Goal: Information Seeking & Learning: Learn about a topic

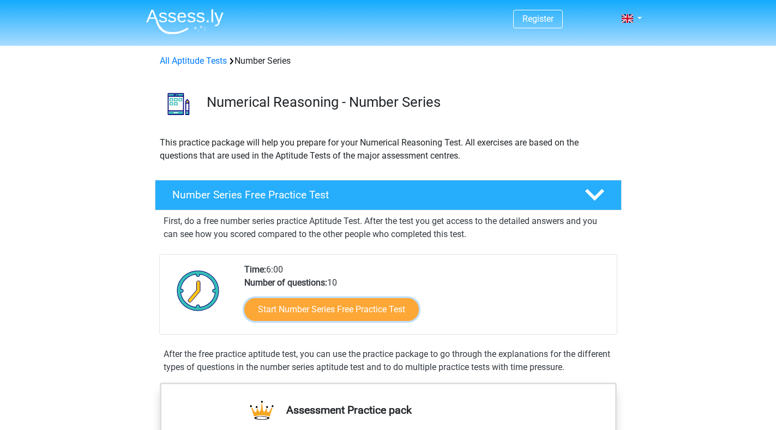
click at [337, 310] on link "Start Number Series Free Practice Test" at bounding box center [331, 309] width 175 height 23
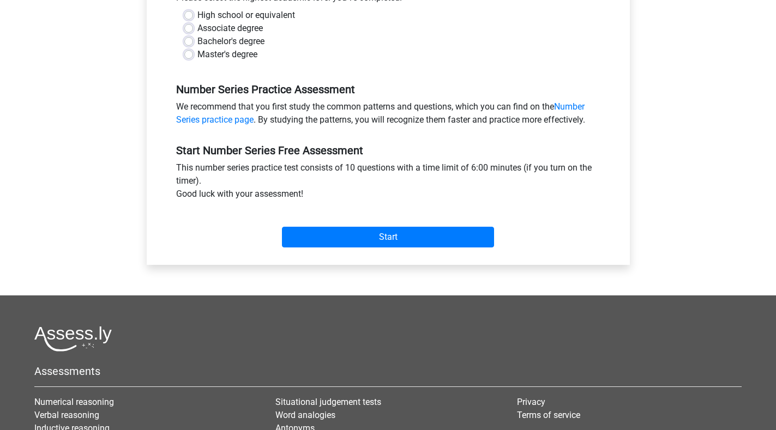
scroll to position [273, 0]
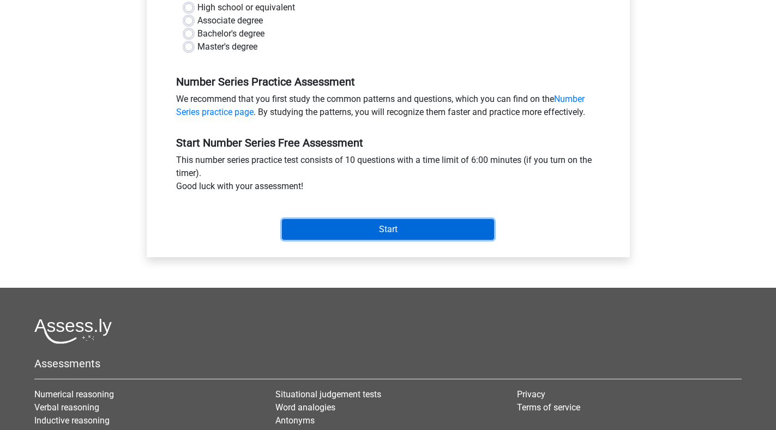
click at [345, 233] on input "Start" at bounding box center [388, 229] width 212 height 21
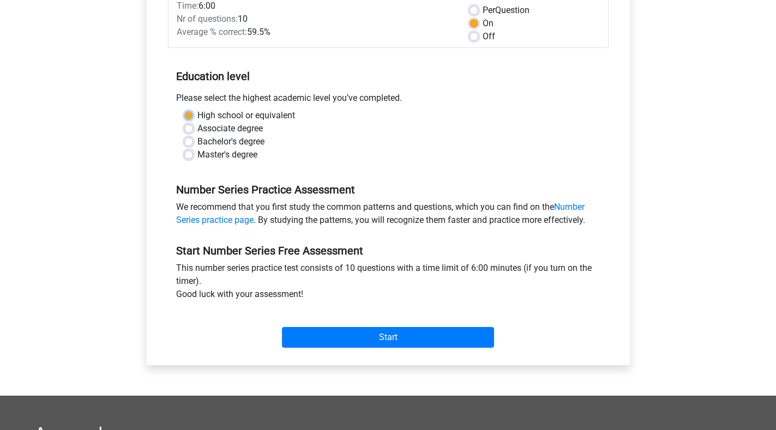
scroll to position [164, 0]
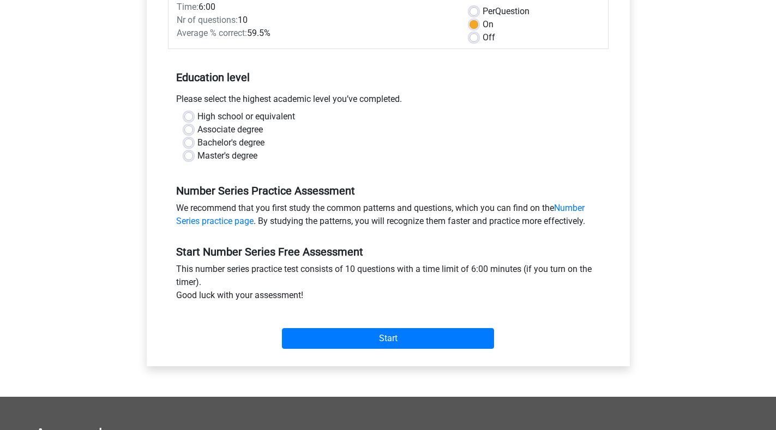
click at [220, 168] on div "High school or equivalent Associate degree Bachelor's degree Master's degree" at bounding box center [388, 140] width 441 height 61
click at [197, 144] on label "Bachelor's degree" at bounding box center [230, 142] width 67 height 13
click at [189, 144] on input "Bachelor's degree" at bounding box center [188, 141] width 9 height 11
radio input "true"
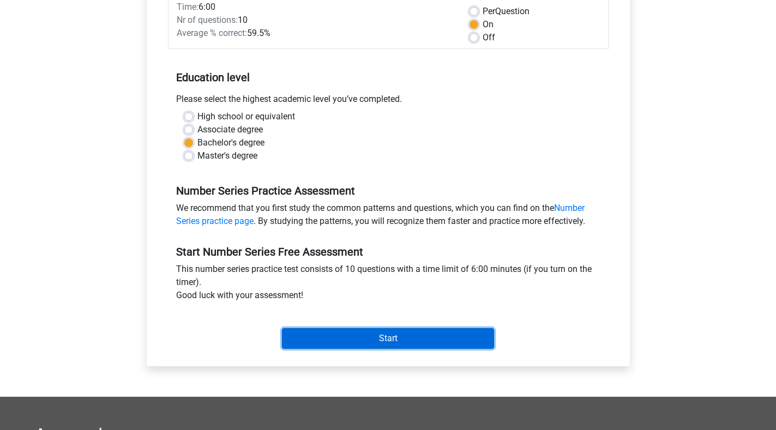
click at [371, 334] on input "Start" at bounding box center [388, 338] width 212 height 21
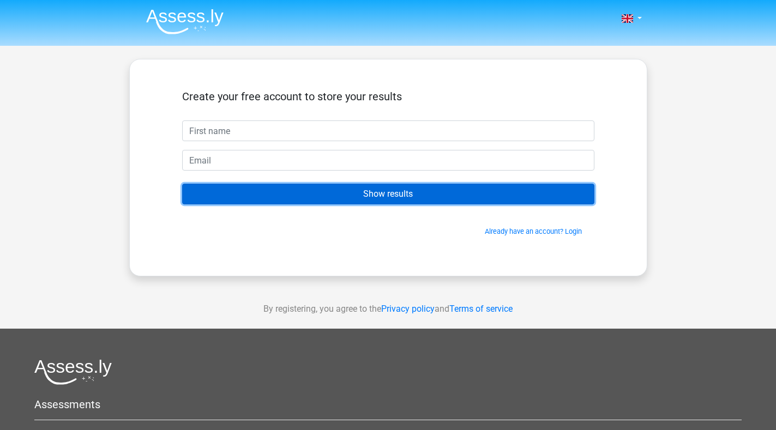
click at [356, 195] on input "Show results" at bounding box center [388, 194] width 412 height 21
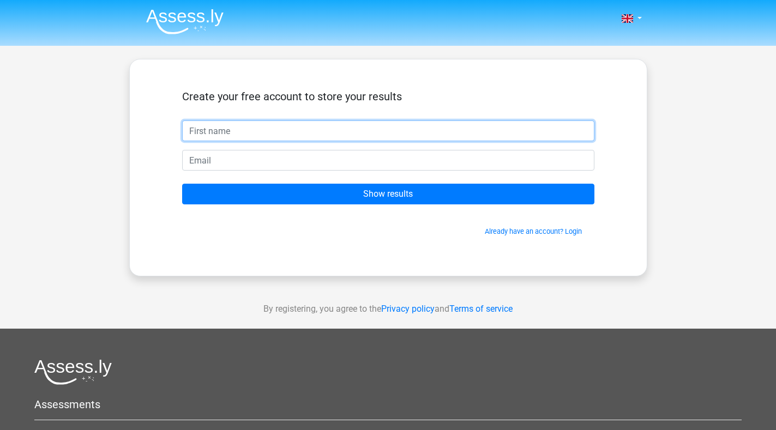
click at [267, 131] on input "text" at bounding box center [388, 131] width 412 height 21
type input "gd"
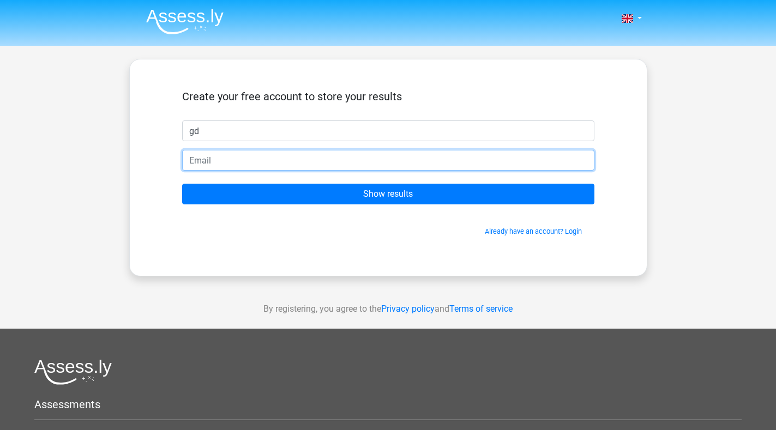
click at [300, 161] on input "email" at bounding box center [388, 160] width 412 height 21
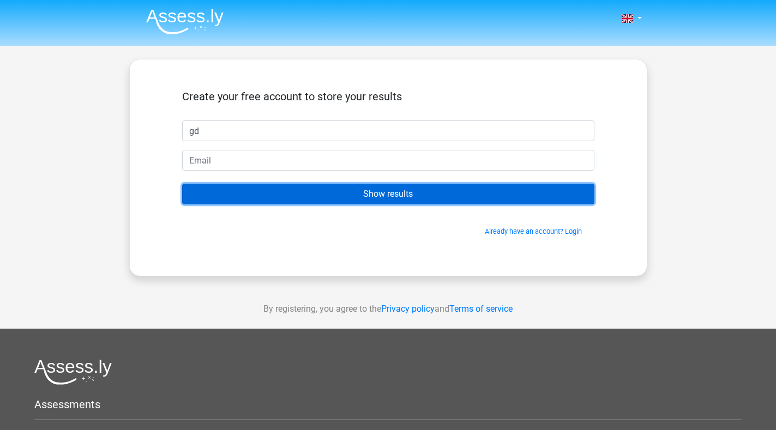
click at [368, 195] on input "Show results" at bounding box center [388, 194] width 412 height 21
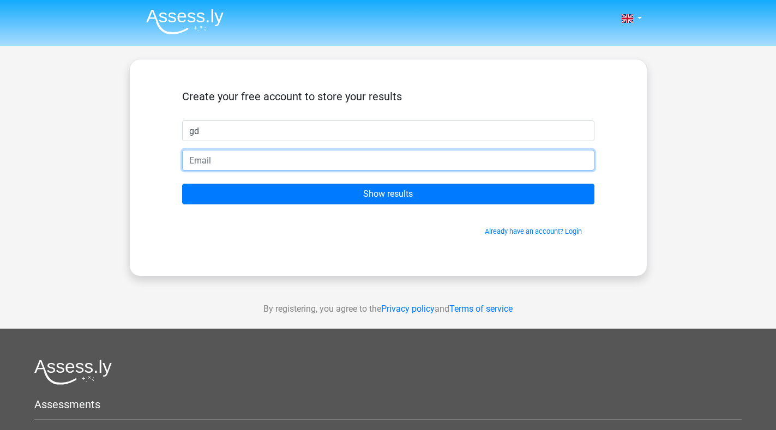
click at [311, 163] on input "email" at bounding box center [388, 160] width 412 height 21
type input "srimanimegalai2000@gmail.com"
click at [182, 184] on input "Show results" at bounding box center [388, 194] width 412 height 21
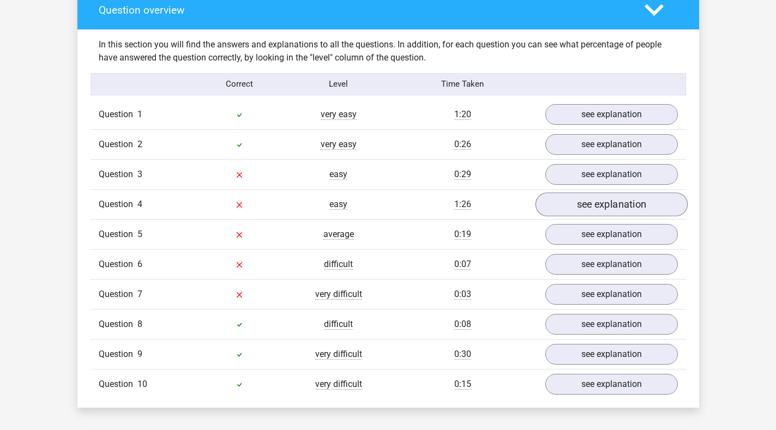
scroll to position [764, 0]
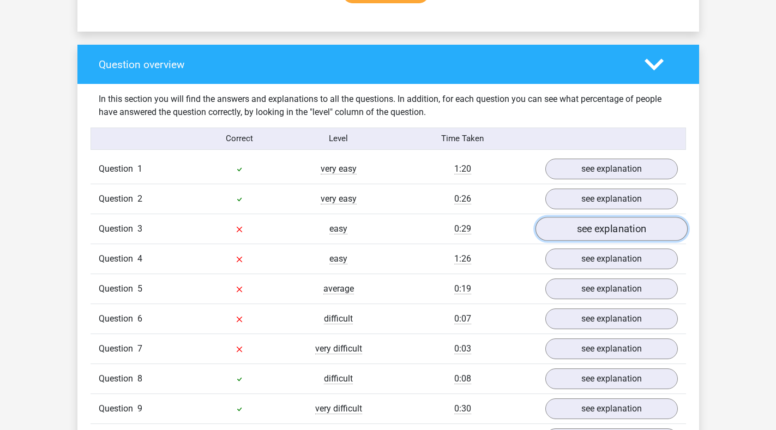
click at [609, 234] on link "see explanation" at bounding box center [611, 229] width 152 height 24
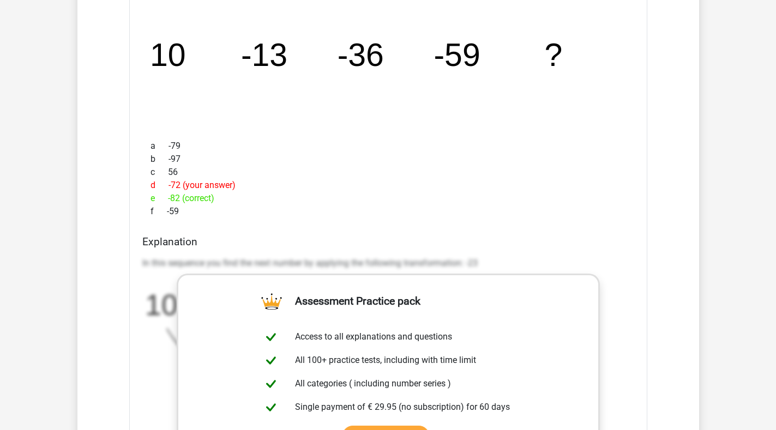
scroll to position [1036, 0]
click at [415, 261] on p "In this sequence you find the next number by applying the following transformat…" at bounding box center [388, 263] width 492 height 13
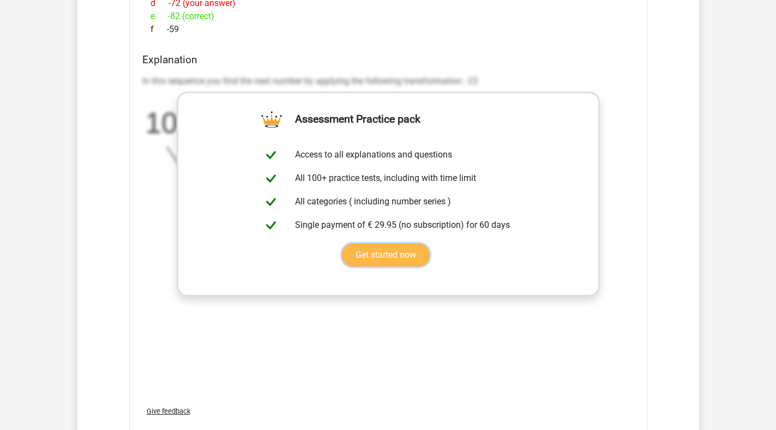
click at [377, 258] on link "Get started now" at bounding box center [386, 255] width 88 height 23
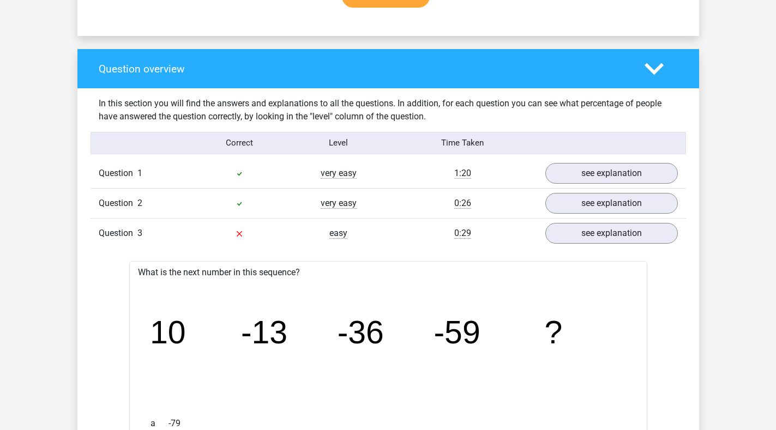
scroll to position [600, 0]
